Goal: Information Seeking & Learning: Learn about a topic

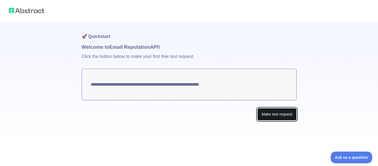
click at [276, 113] on button "Make test request" at bounding box center [276, 114] width 39 height 12
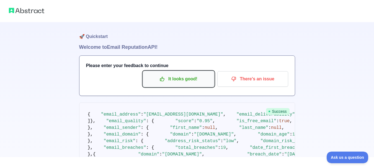
click at [179, 81] on p "It looks good!" at bounding box center [178, 78] width 63 height 9
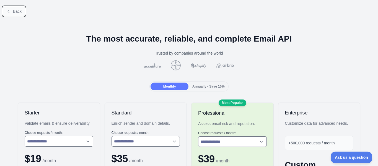
click at [10, 12] on icon at bounding box center [8, 11] width 4 height 4
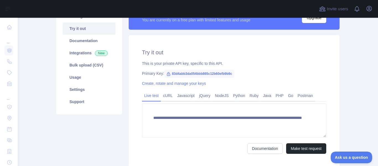
scroll to position [55, 0]
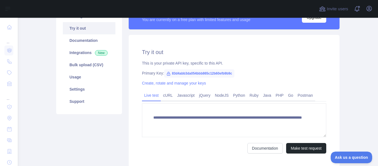
click at [217, 73] on span "83d4abb3da054bbb865c12b60efb9b9c" at bounding box center [199, 73] width 70 height 8
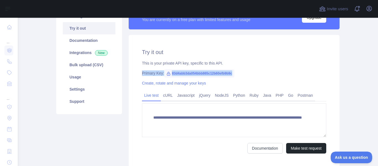
click at [217, 73] on span "83d4abb3da054bbb865c12b60efb9b9c" at bounding box center [199, 73] width 70 height 8
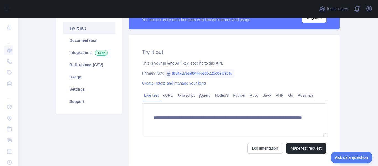
click at [218, 73] on span "83d4abb3da054bbb865c12b60efb9b9c" at bounding box center [199, 73] width 70 height 8
click at [341, 76] on main "**********" at bounding box center [198, 92] width 360 height 148
click at [71, 55] on link "Integrations New" at bounding box center [89, 52] width 53 height 12
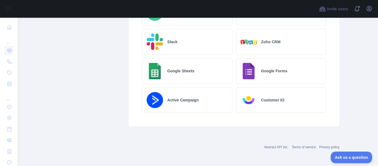
scroll to position [358, 0]
